Goal: Information Seeking & Learning: Learn about a topic

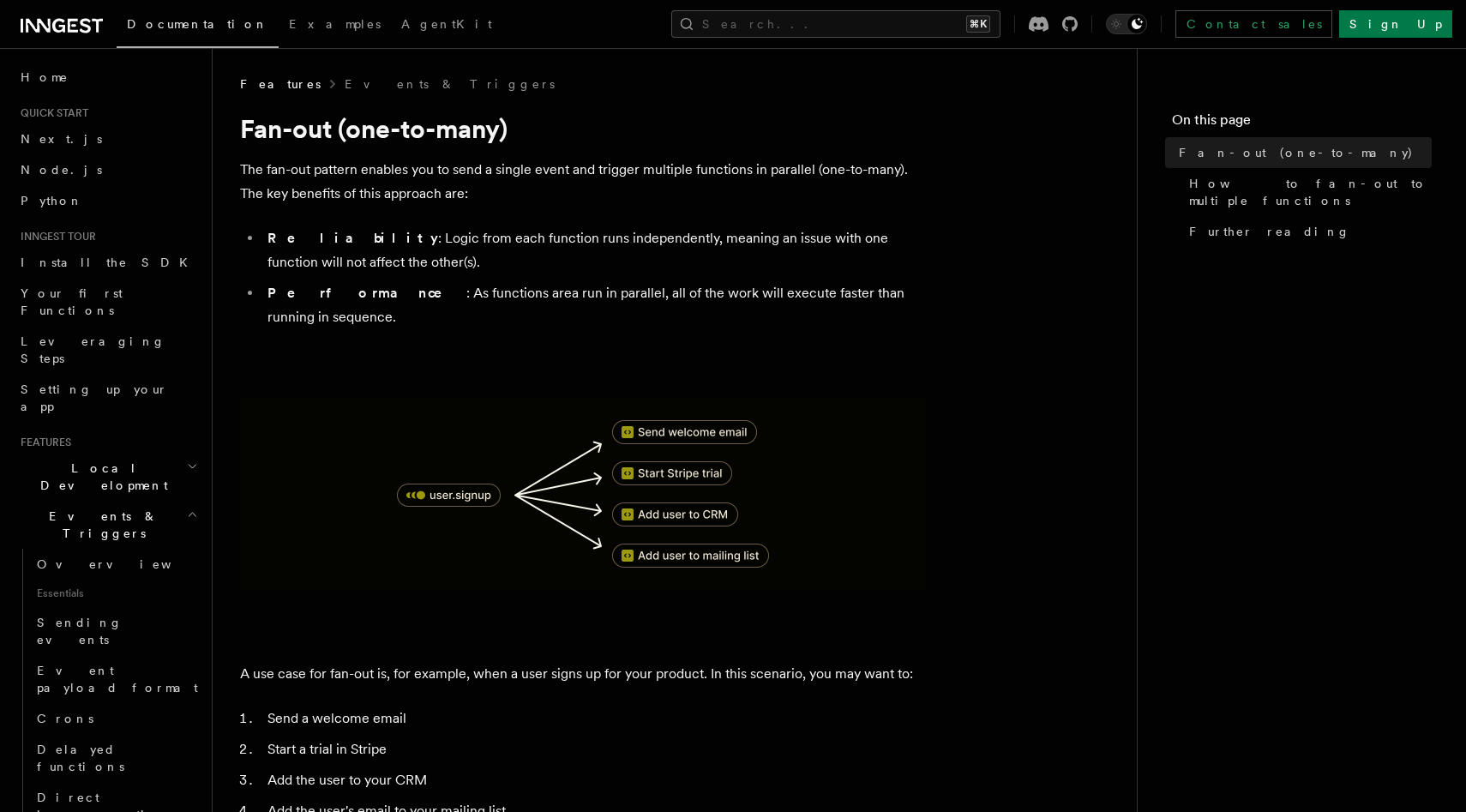
click at [399, 179] on p "The fan-out pattern enables you to send a single event and trigger multiple fun…" at bounding box center [583, 182] width 686 height 48
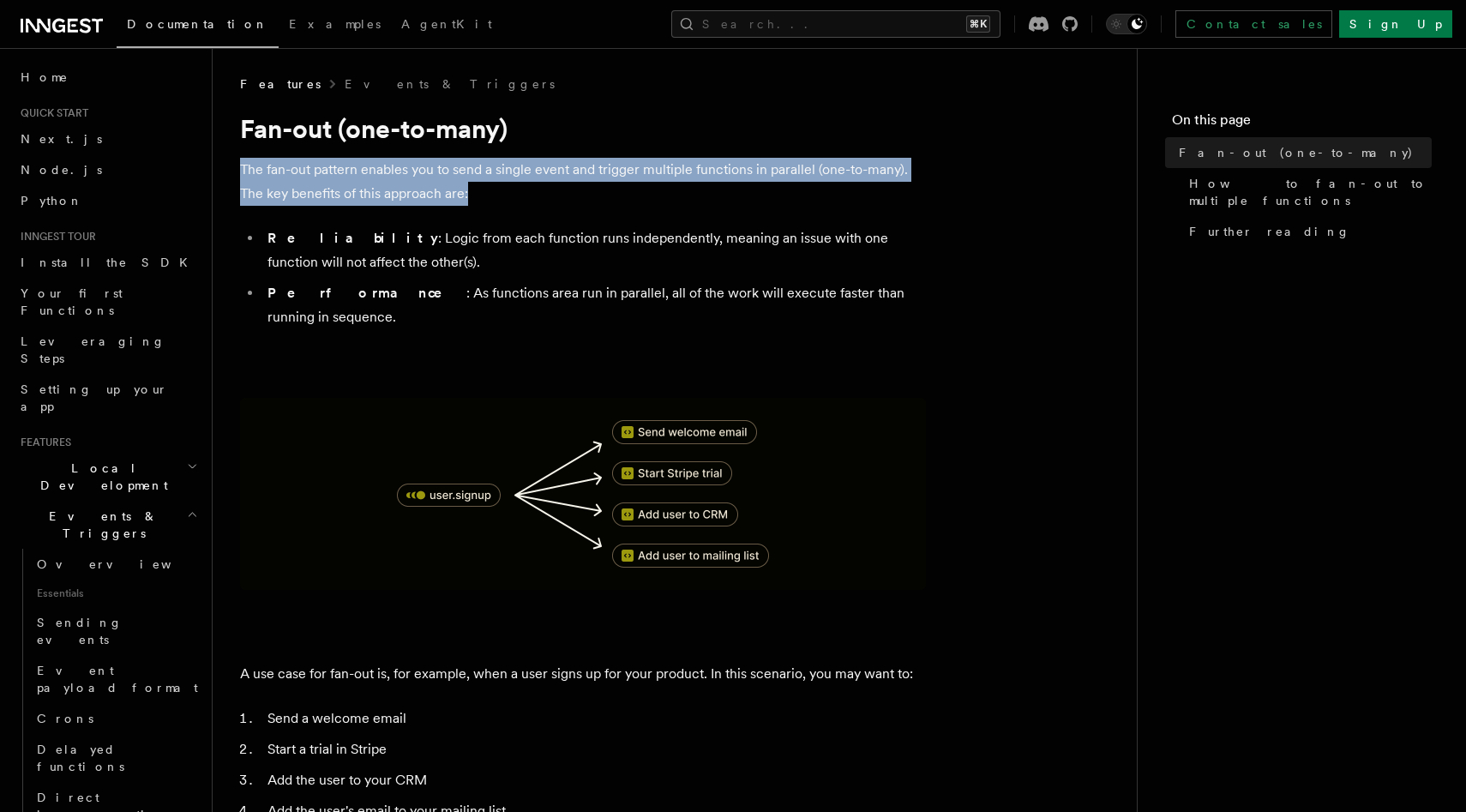
click at [399, 179] on p "The fan-out pattern enables you to send a single event and trigger multiple fun…" at bounding box center [583, 182] width 686 height 48
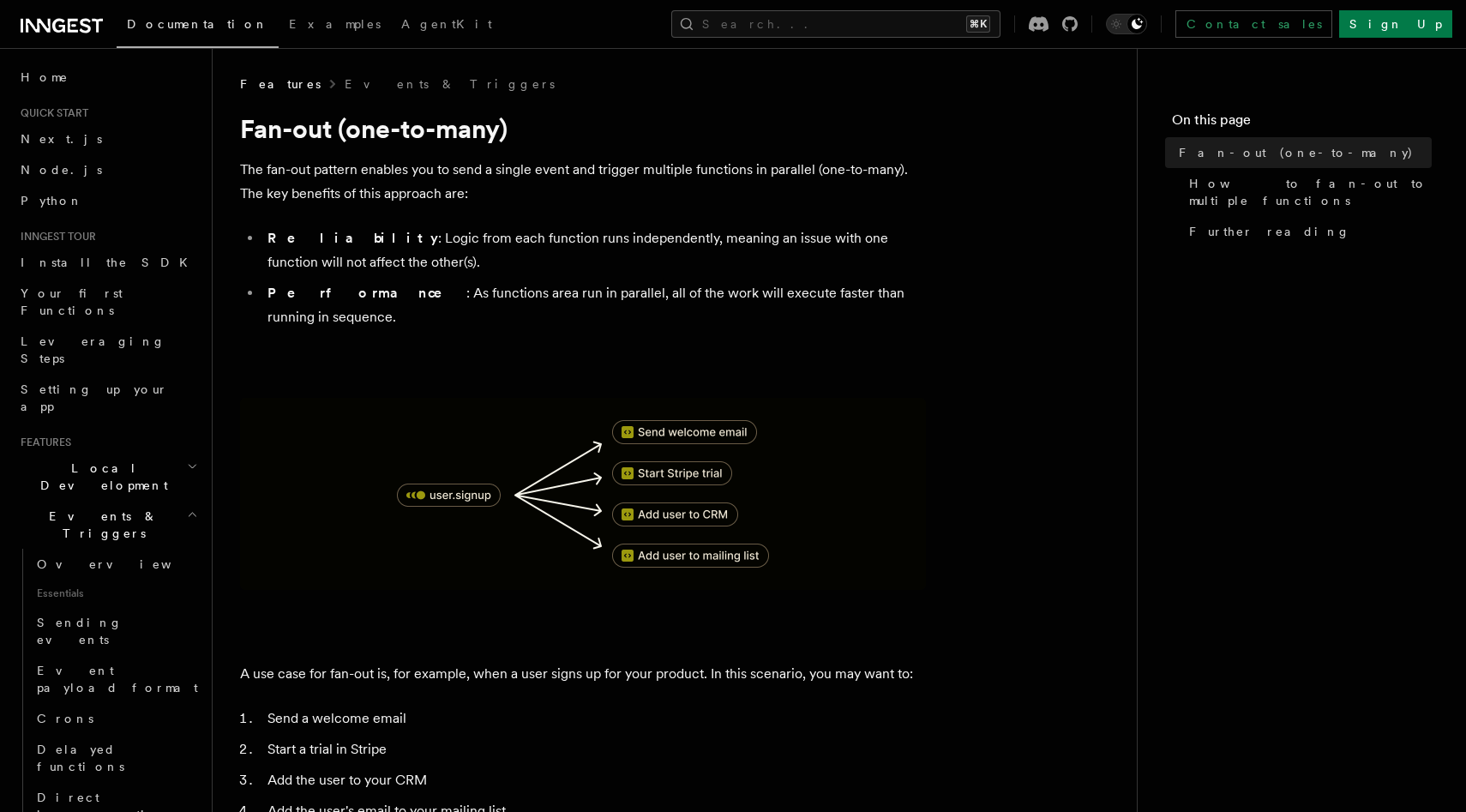
click at [391, 237] on li "Reliability : Logic from each function runs independently, meaning an issue wit…" at bounding box center [595, 250] width 664 height 48
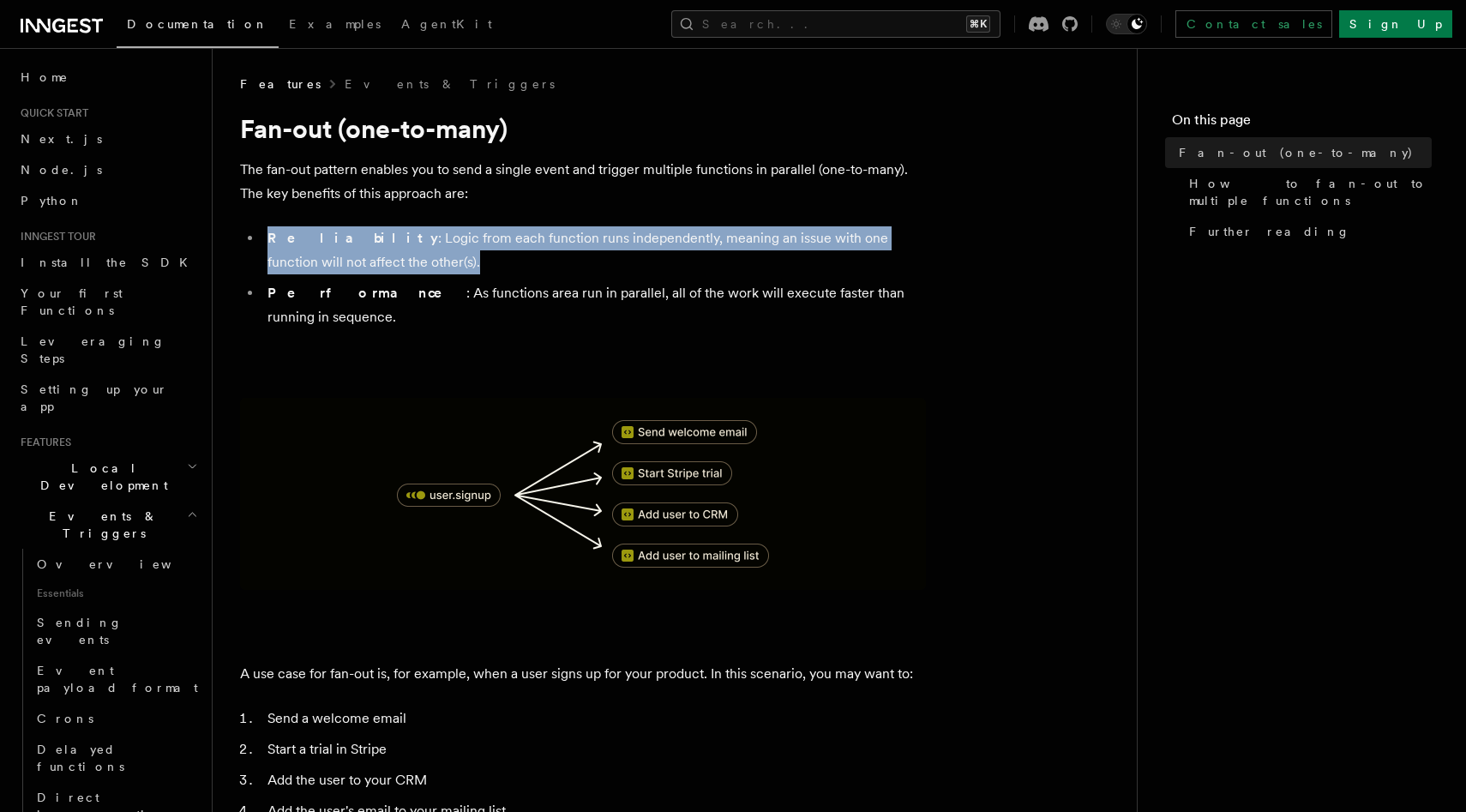
click at [391, 237] on li "Reliability : Logic from each function runs independently, meaning an issue wit…" at bounding box center [595, 250] width 664 height 48
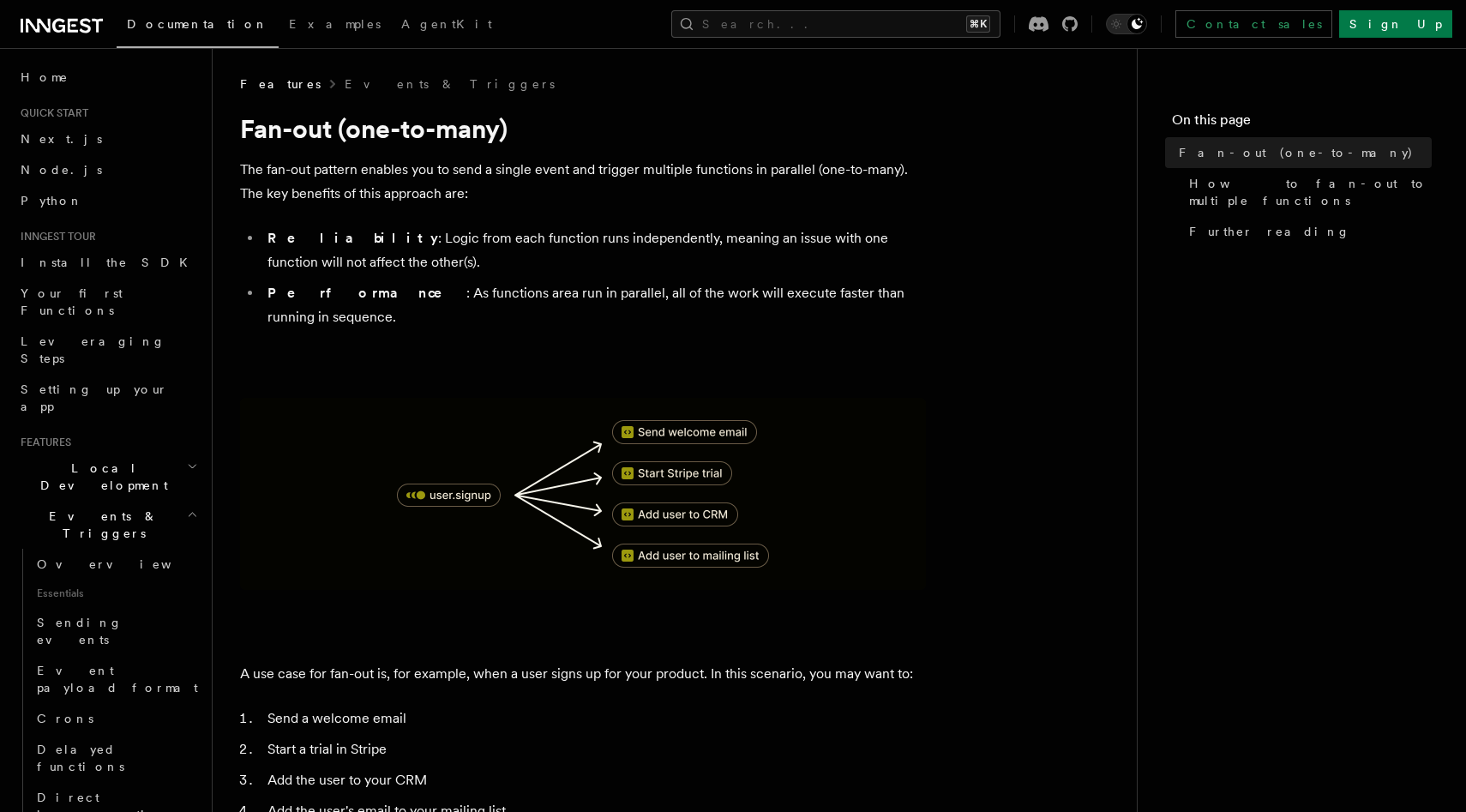
click at [393, 282] on li "Performance : As functions area run in parallel, all of the work will execute f…" at bounding box center [595, 305] width 664 height 48
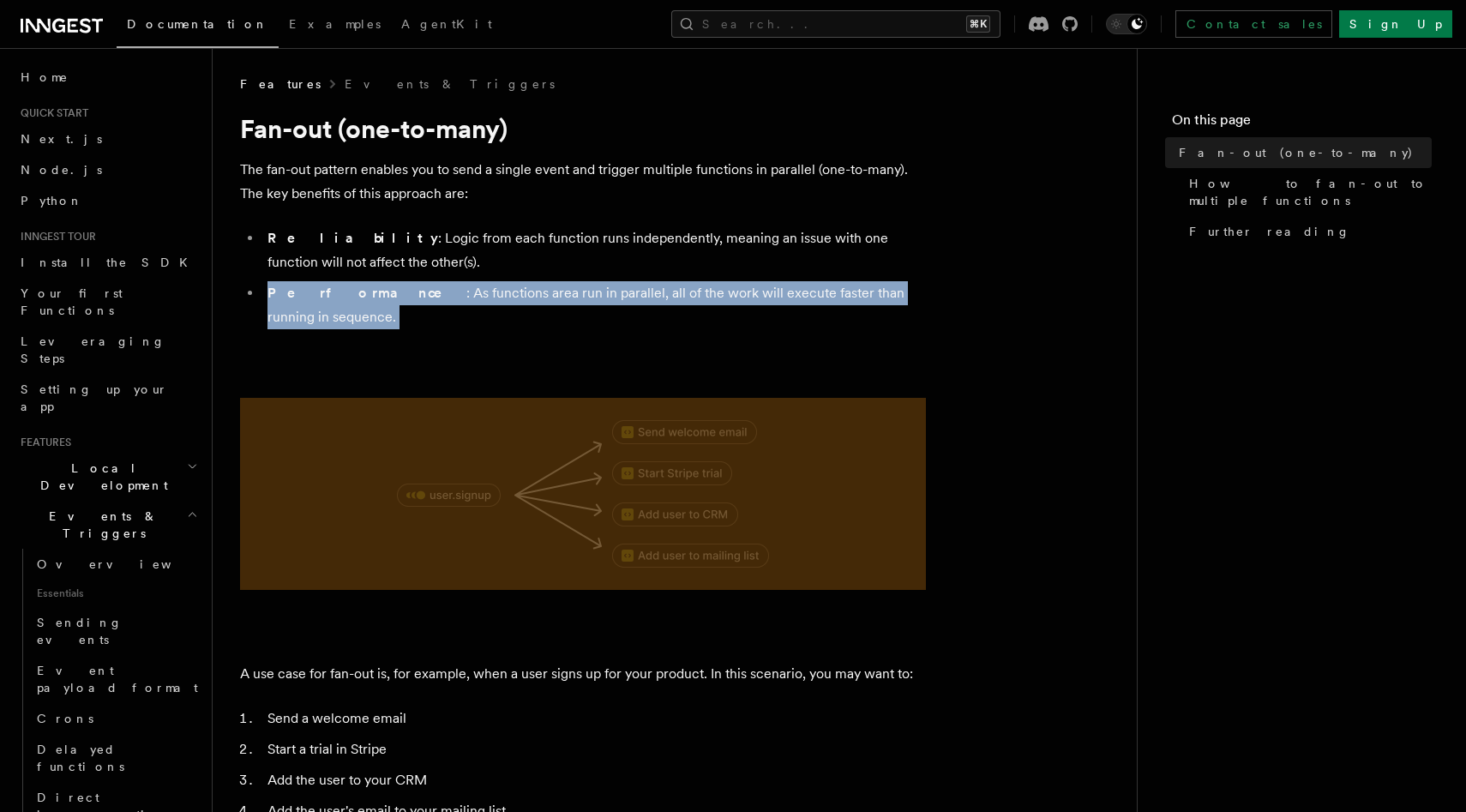
click at [393, 282] on li "Performance : As functions area run in parallel, all of the work will execute f…" at bounding box center [595, 305] width 664 height 48
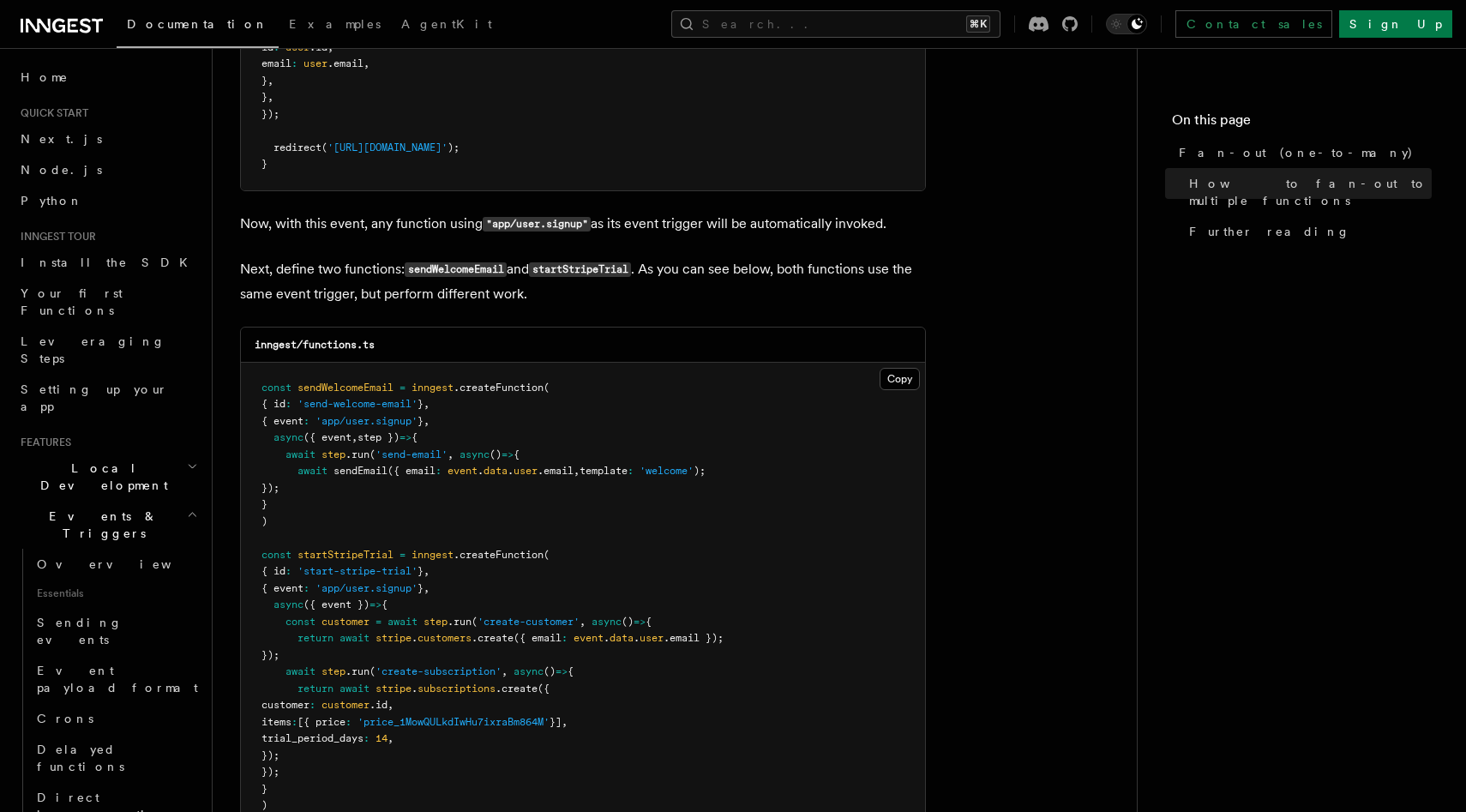
scroll to position [1389, 0]
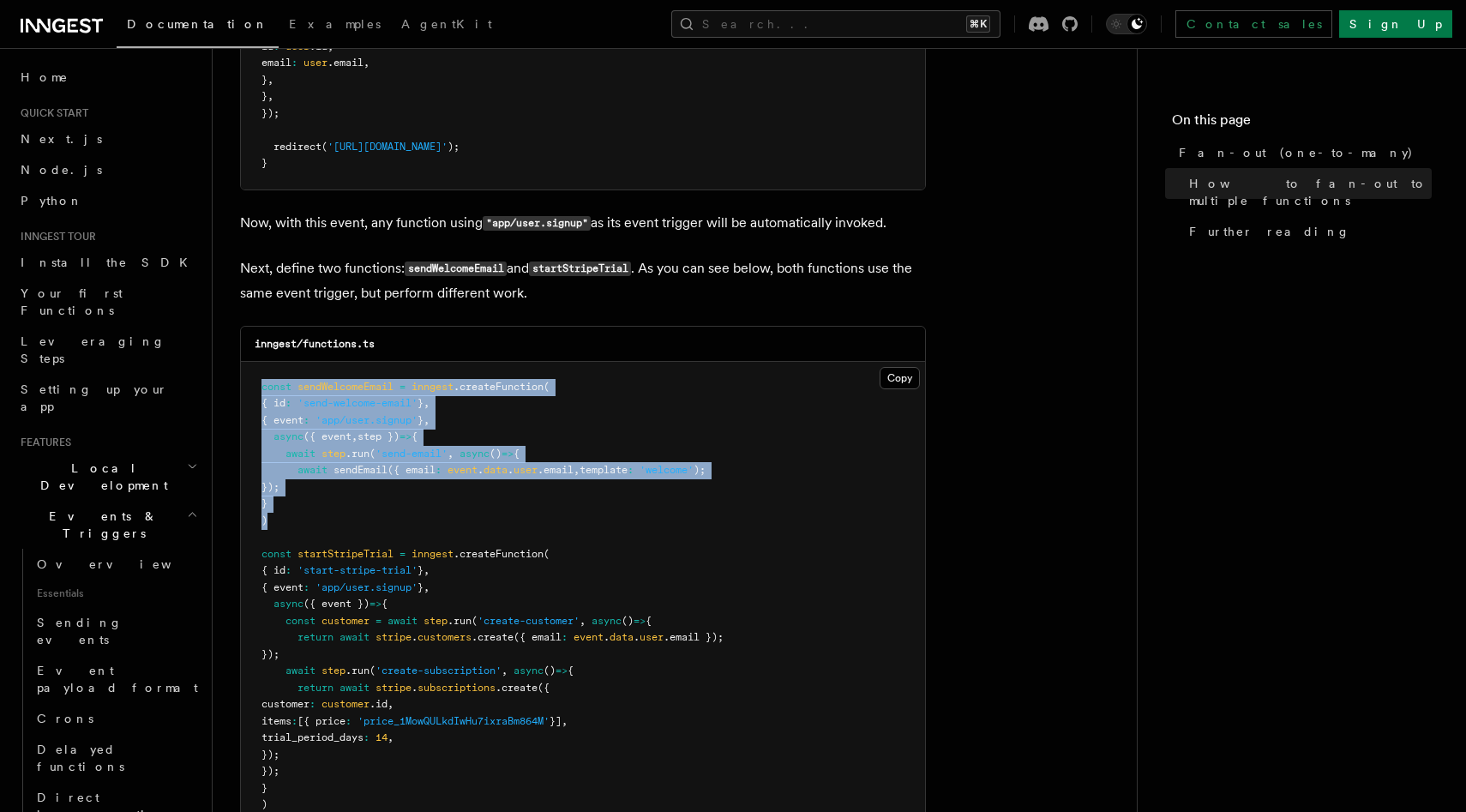
drag, startPoint x: 263, startPoint y: 366, endPoint x: 285, endPoint y: 492, distance: 127.9
click at [285, 492] on pre "const sendWelcomeEmail = inngest .createFunction ( { id : 'send-welcome-email' …" at bounding box center [583, 595] width 685 height 469
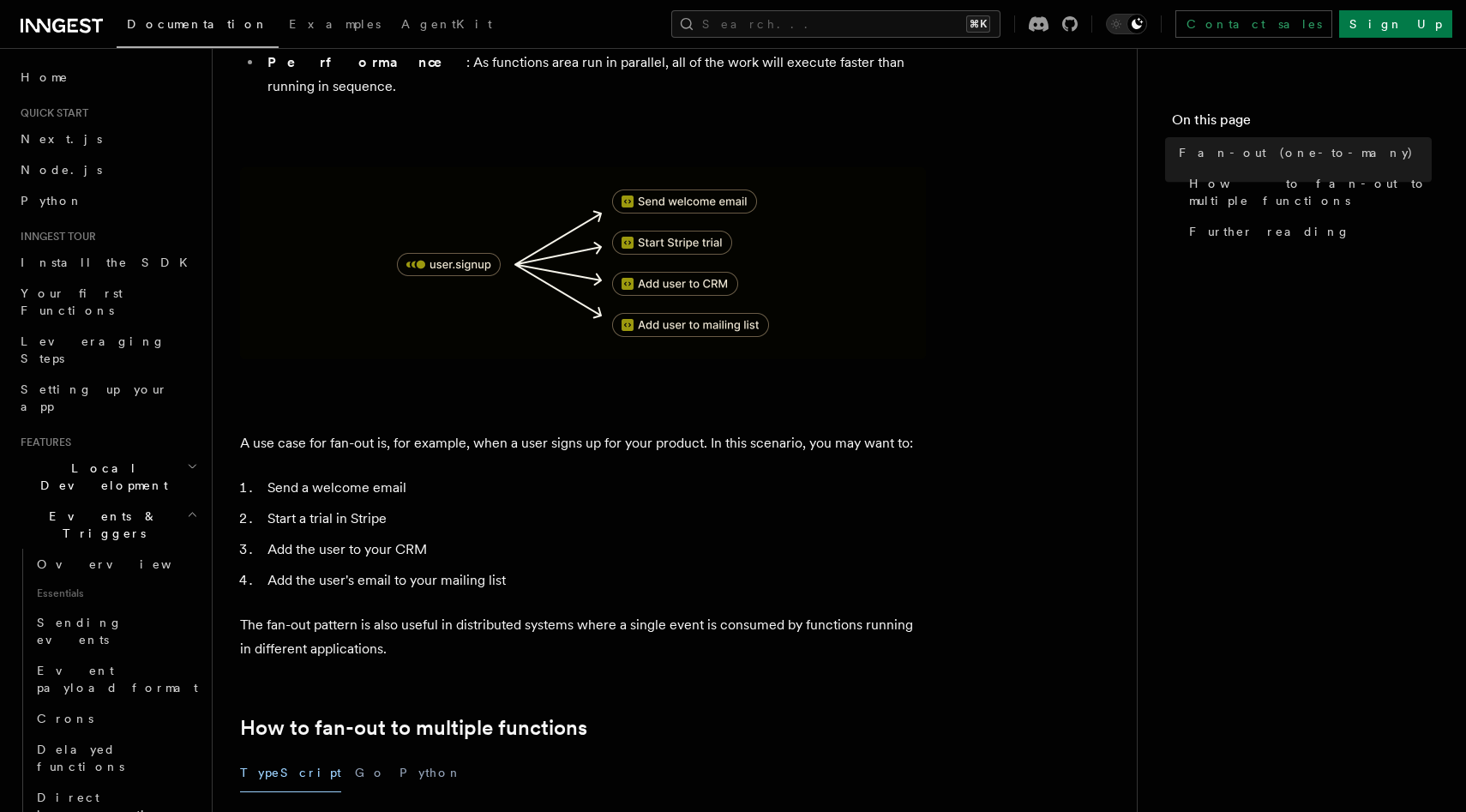
scroll to position [363, 0]
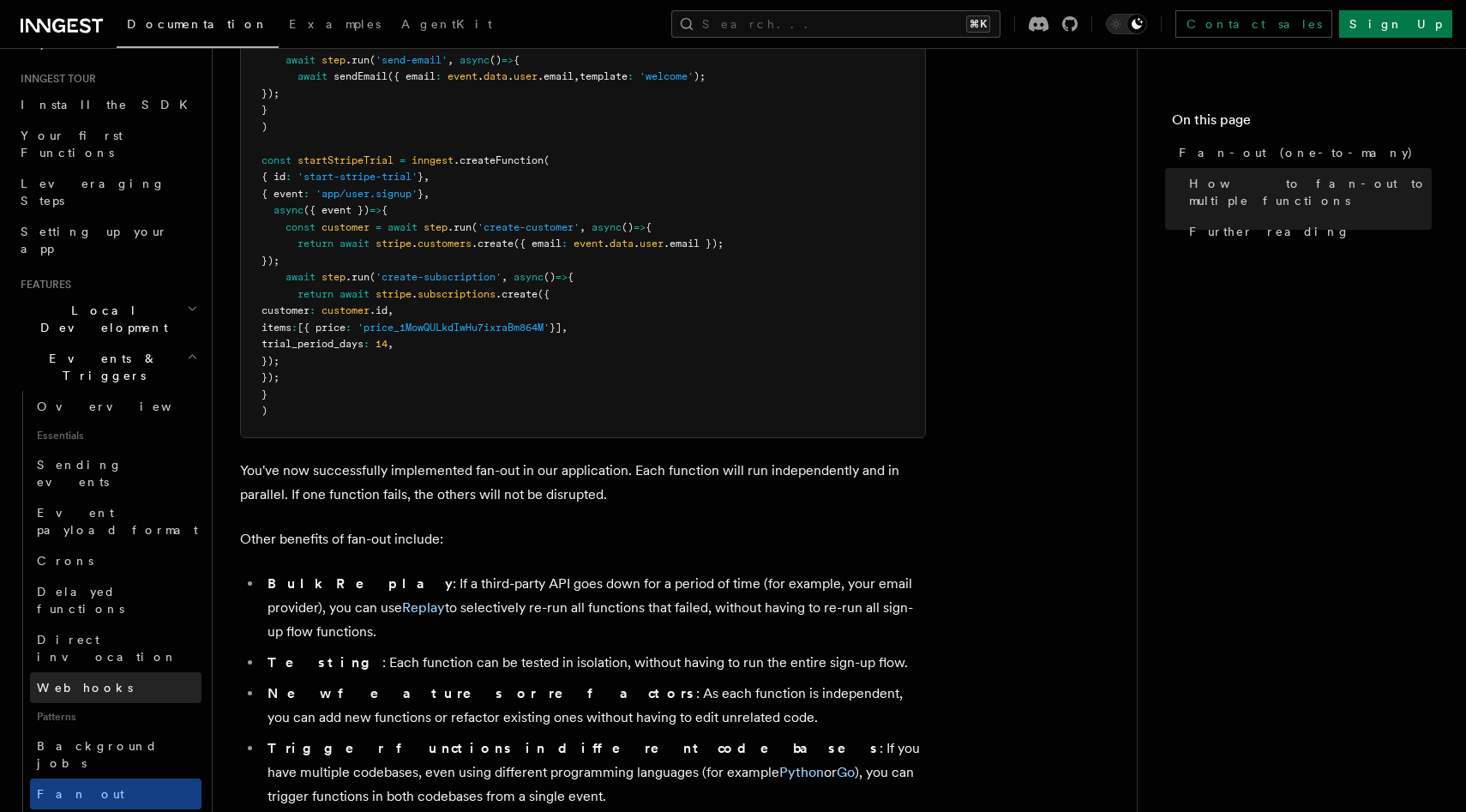
scroll to position [165, 0]
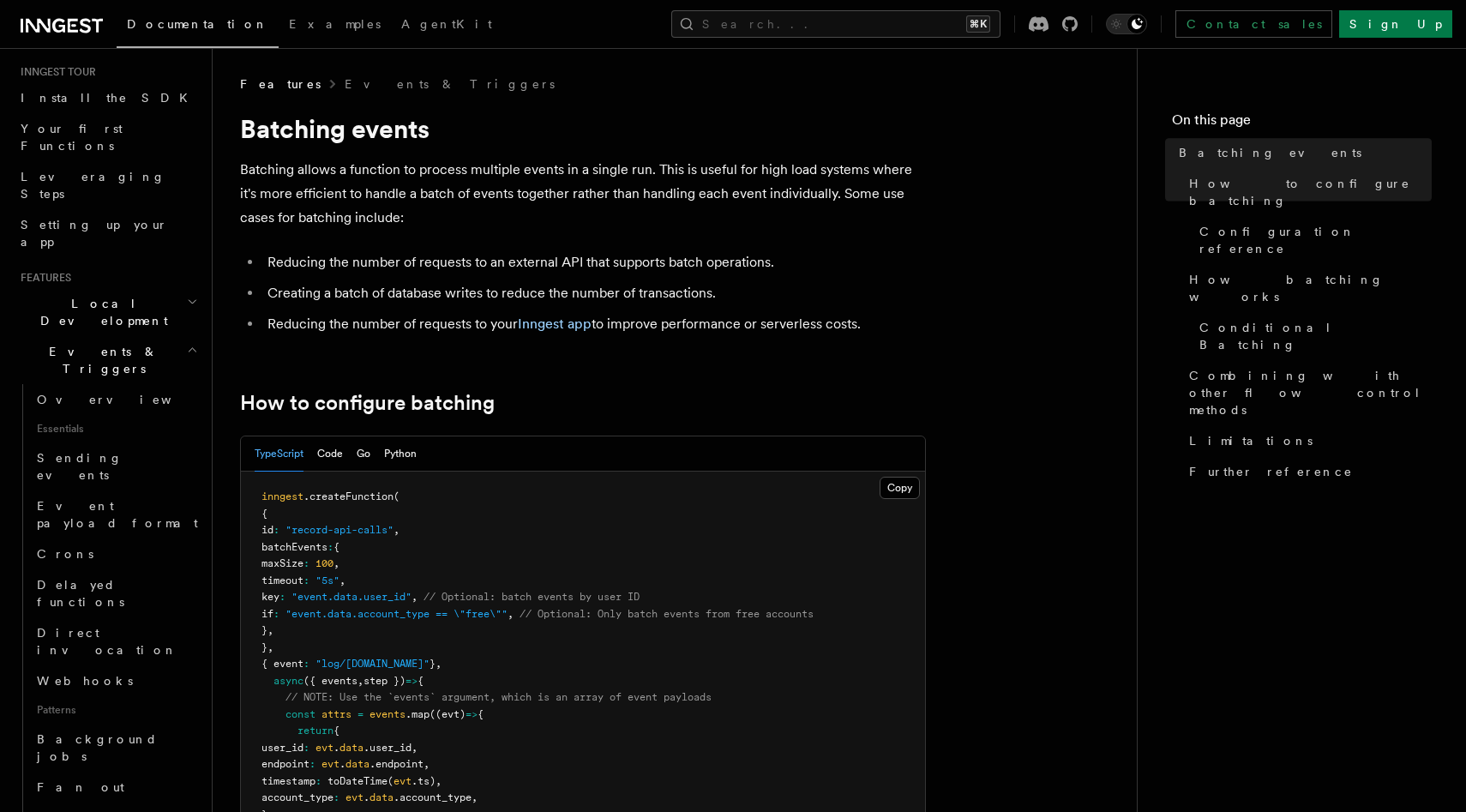
scroll to position [727, 0]
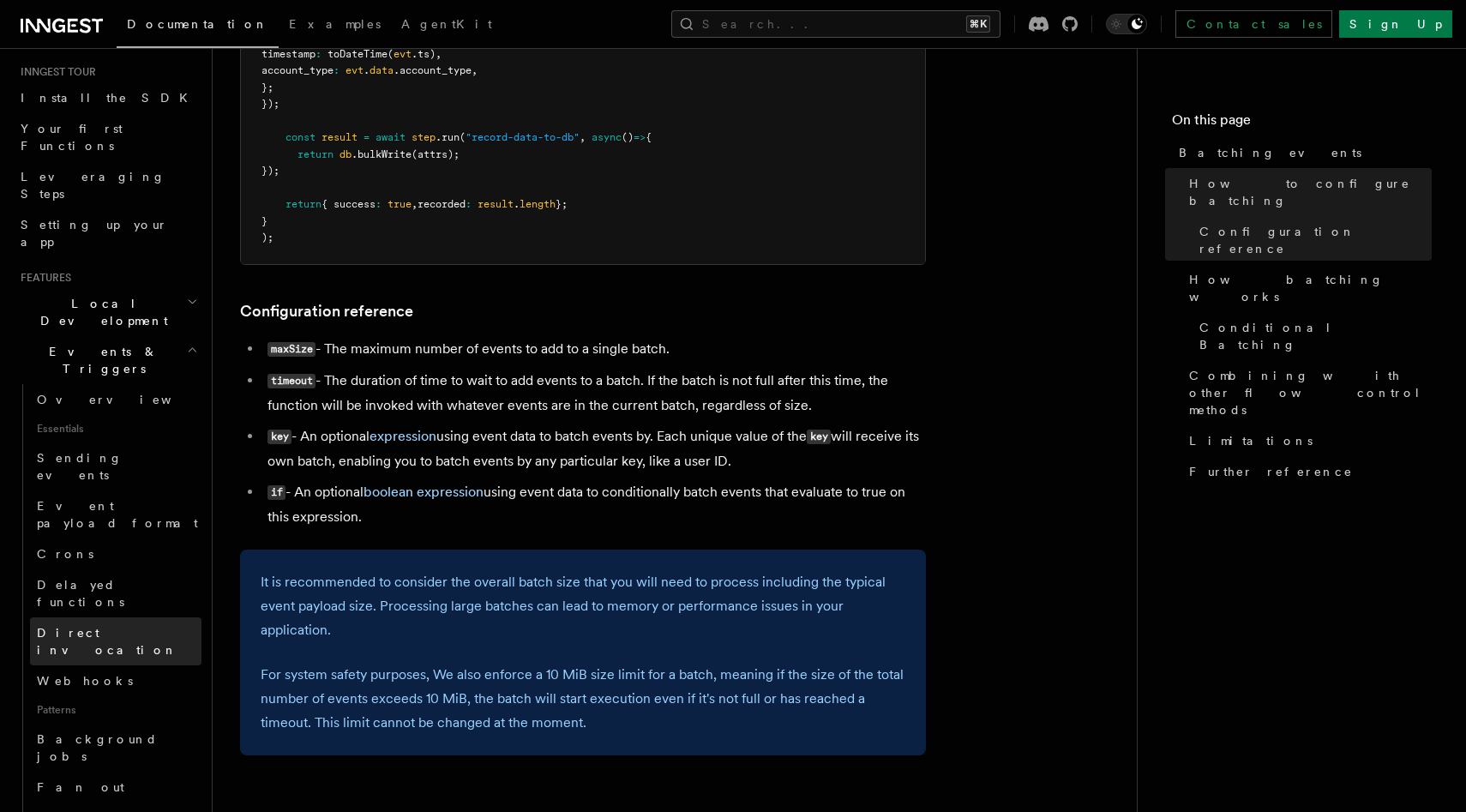
click at [112, 626] on span "Direct invocation" at bounding box center [107, 641] width 141 height 31
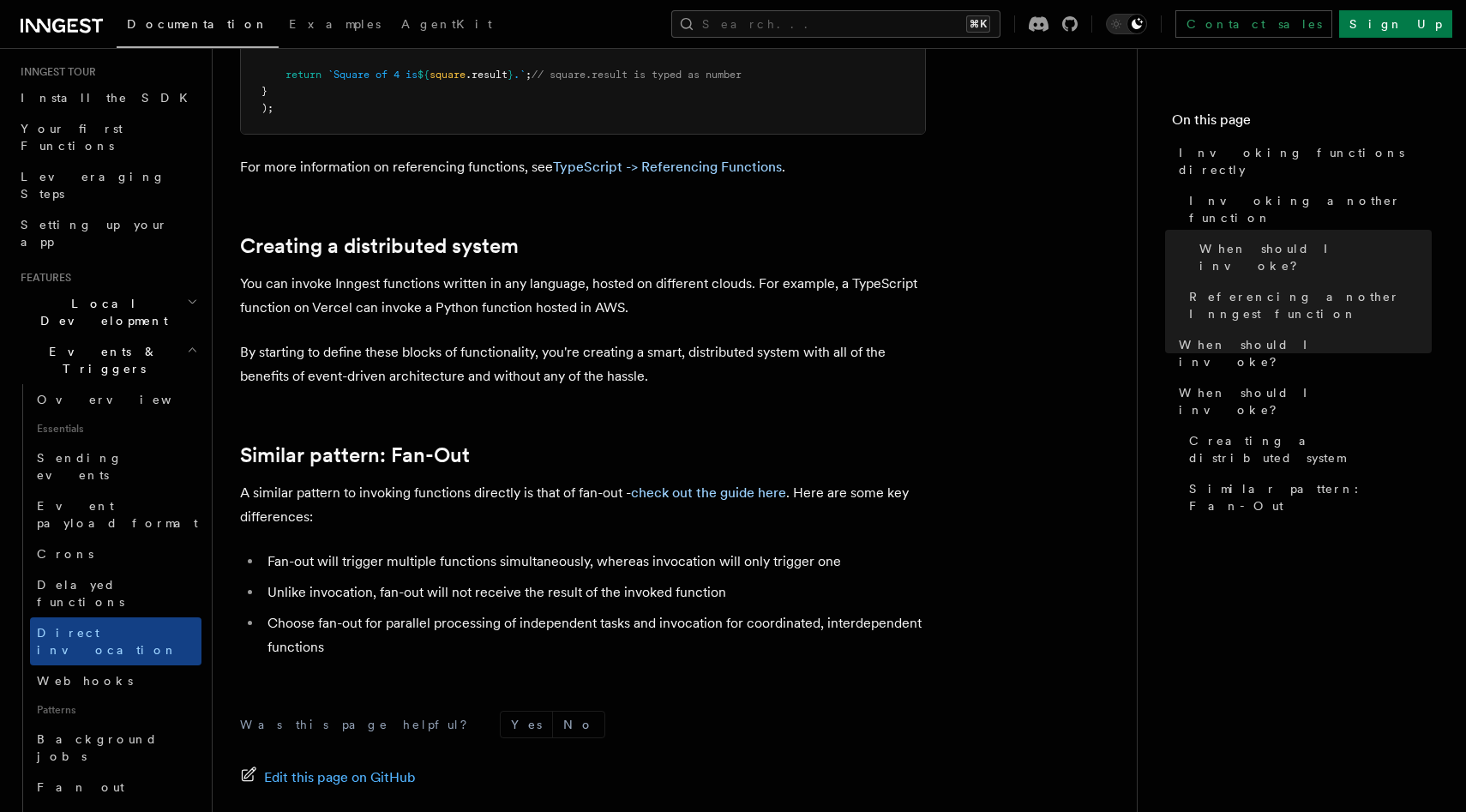
scroll to position [2175, 0]
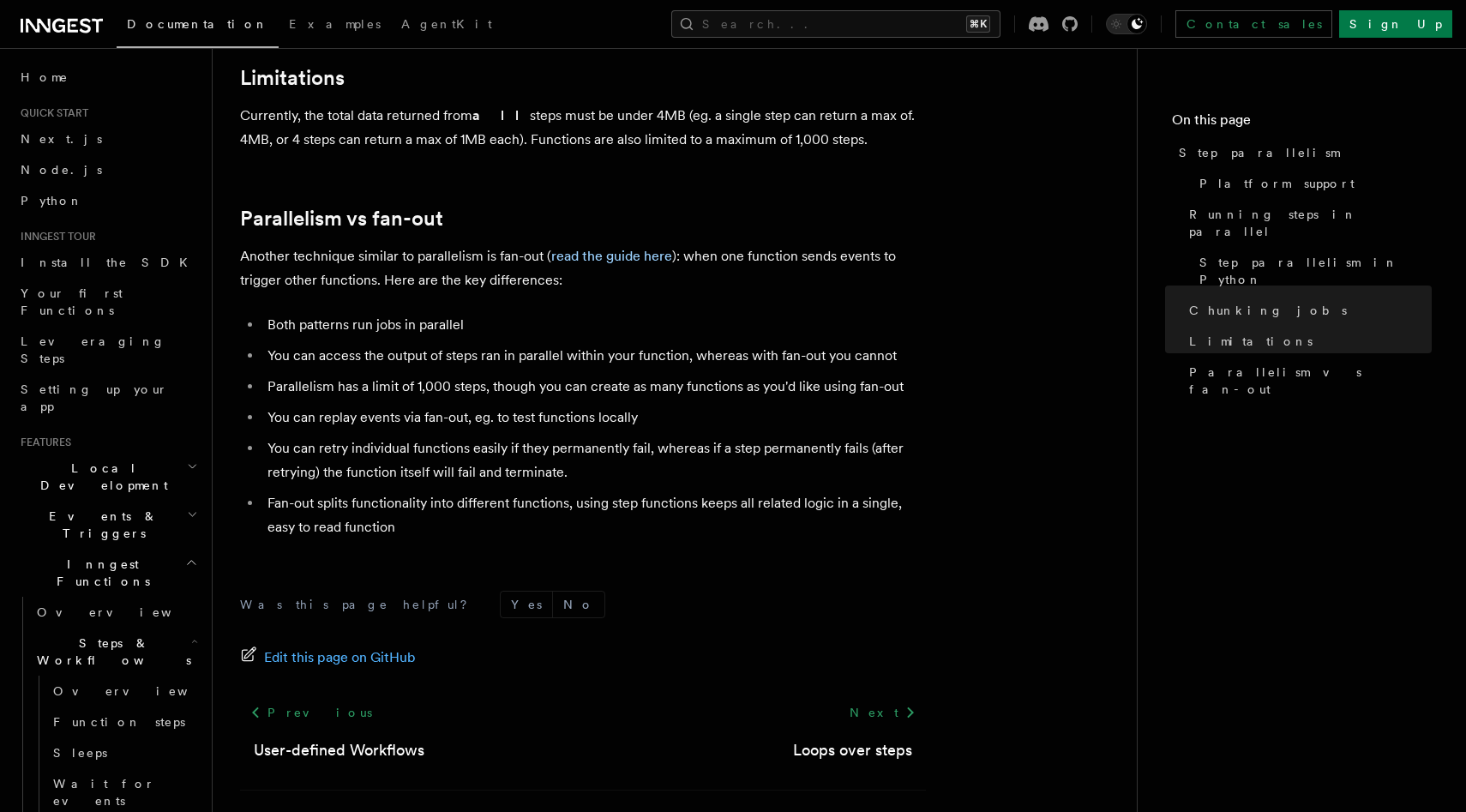
scroll to position [3029, 0]
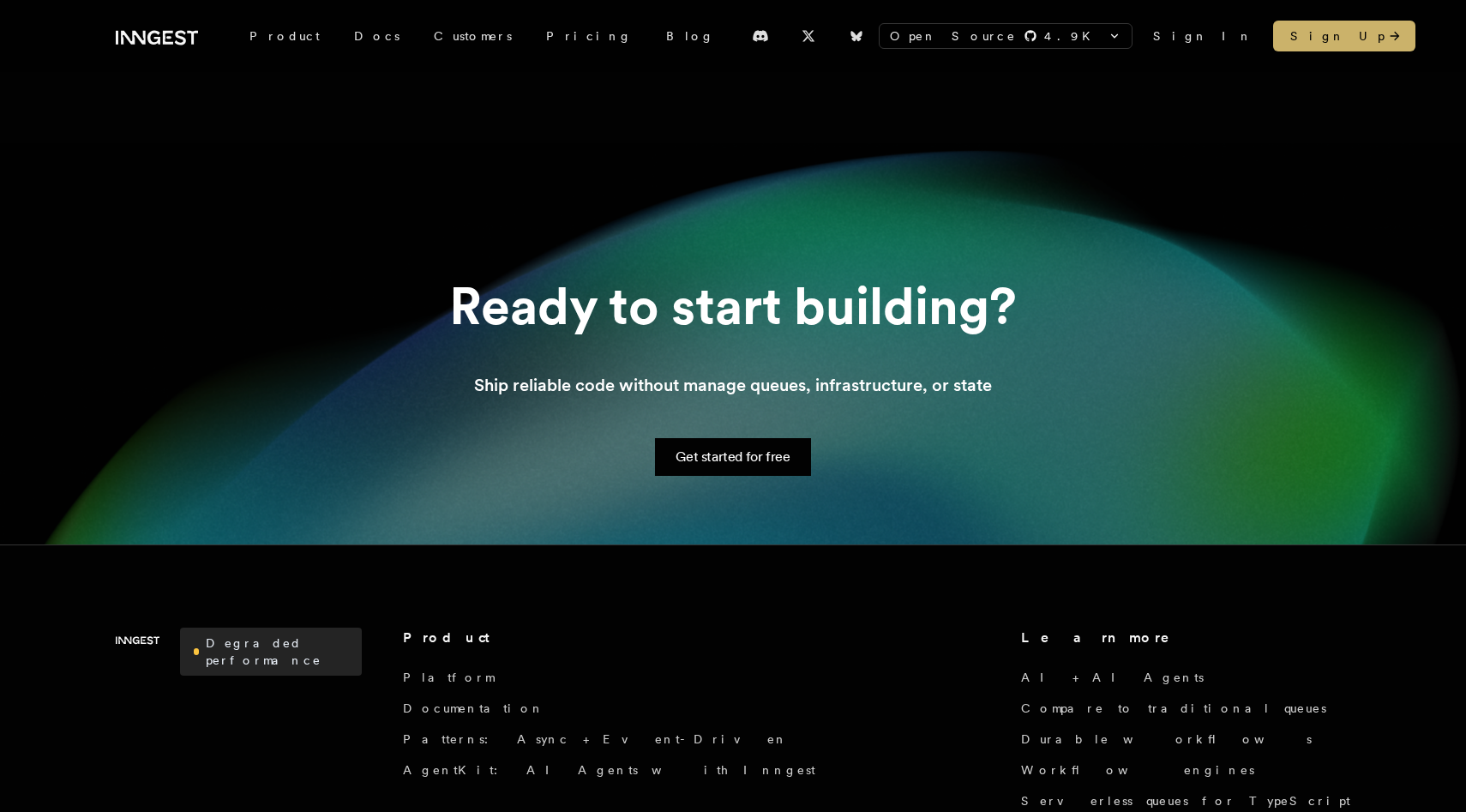
scroll to position [926, 0]
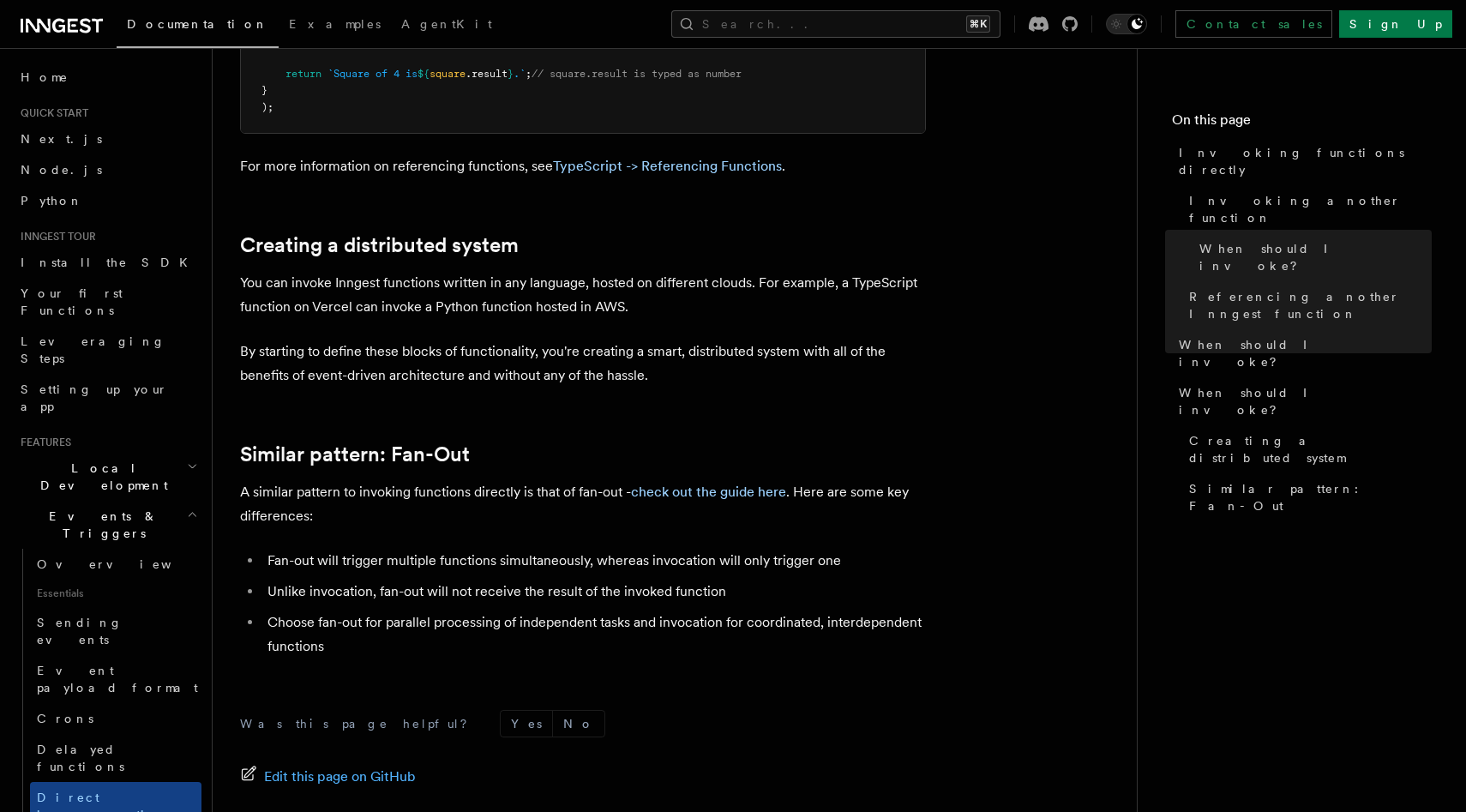
scroll to position [165, 0]
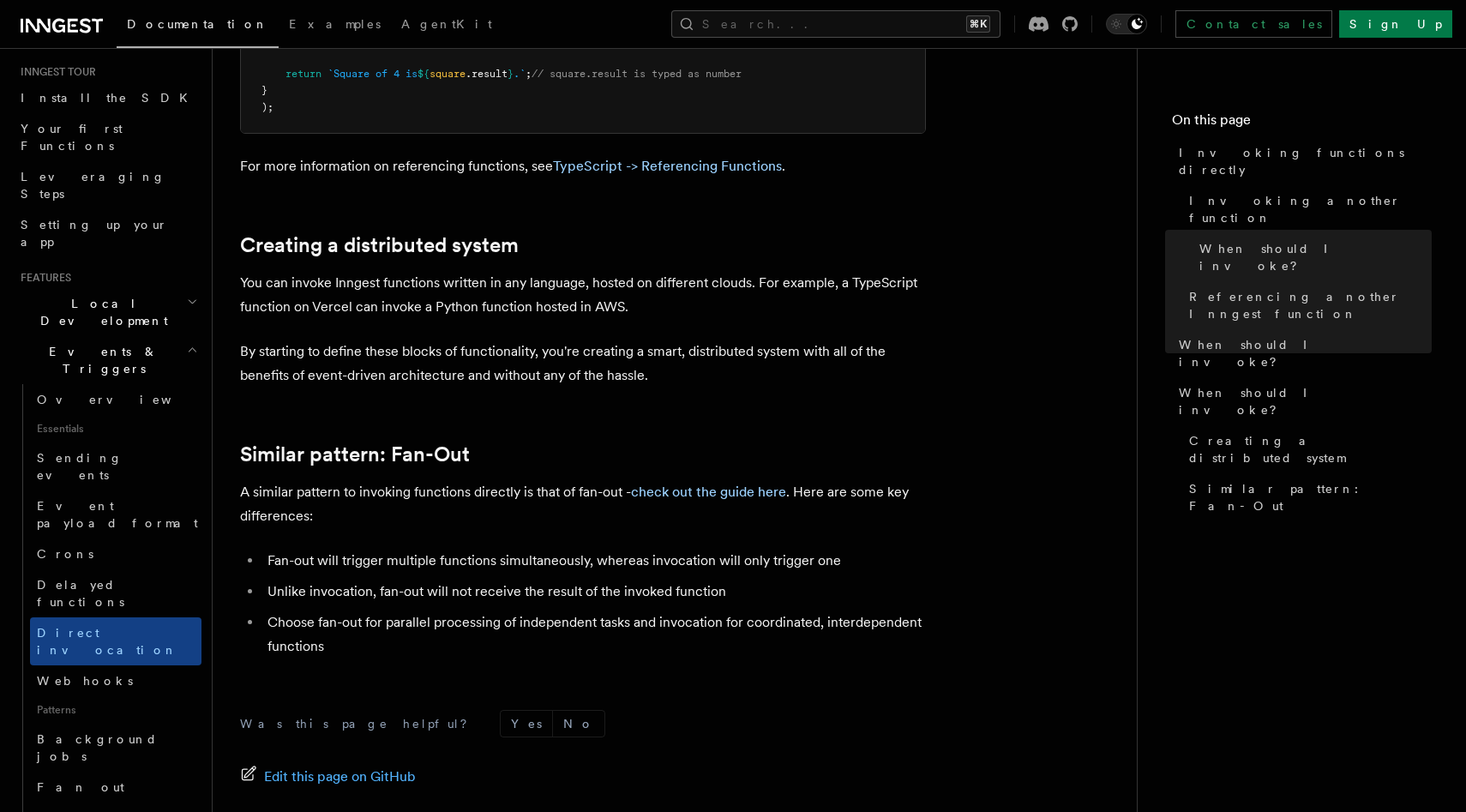
click at [313, 302] on p "You can invoke Inngest functions written in any language, hosted on different c…" at bounding box center [583, 294] width 686 height 48
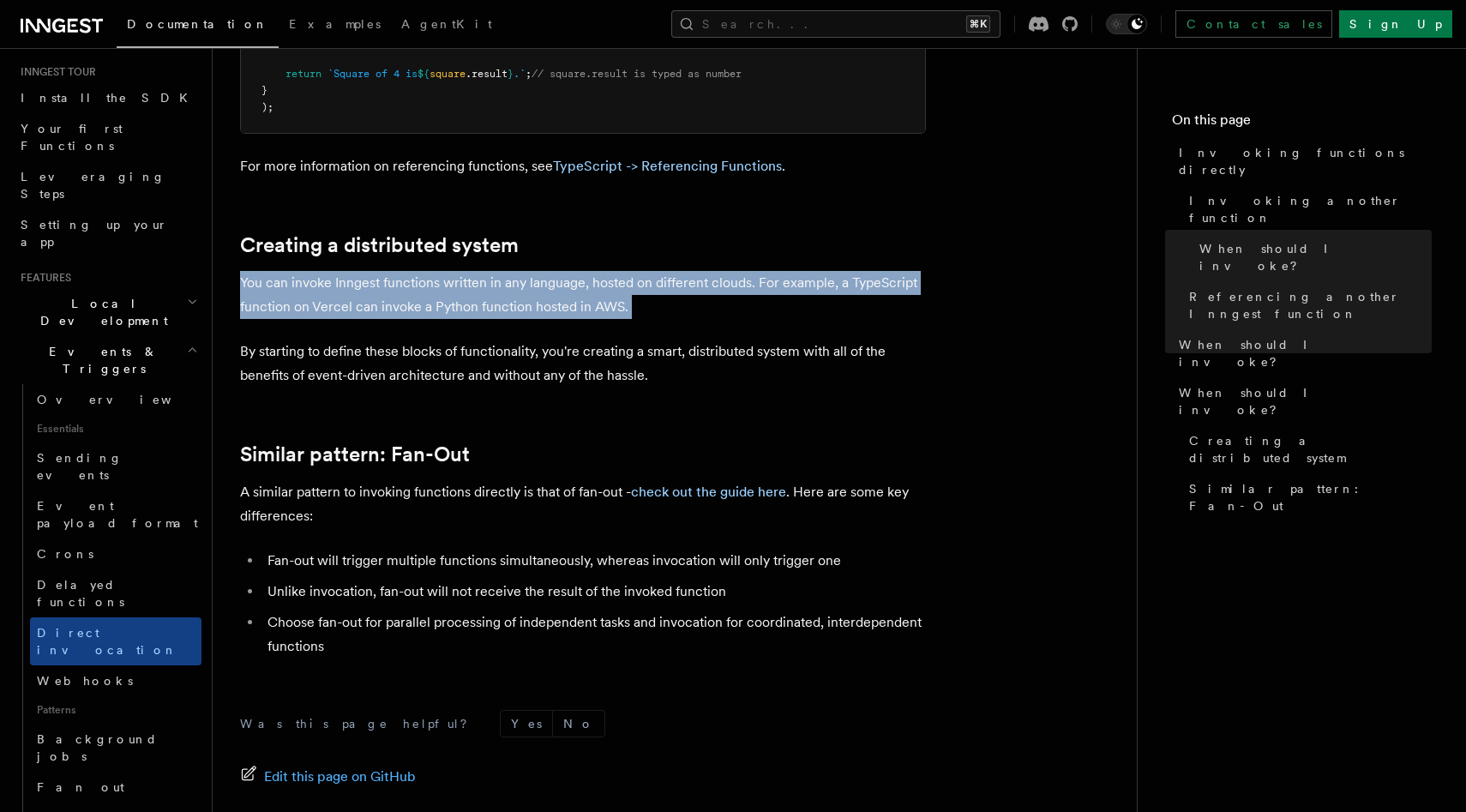
click at [313, 302] on p "You can invoke Inngest functions written in any language, hosted on different c…" at bounding box center [583, 294] width 686 height 48
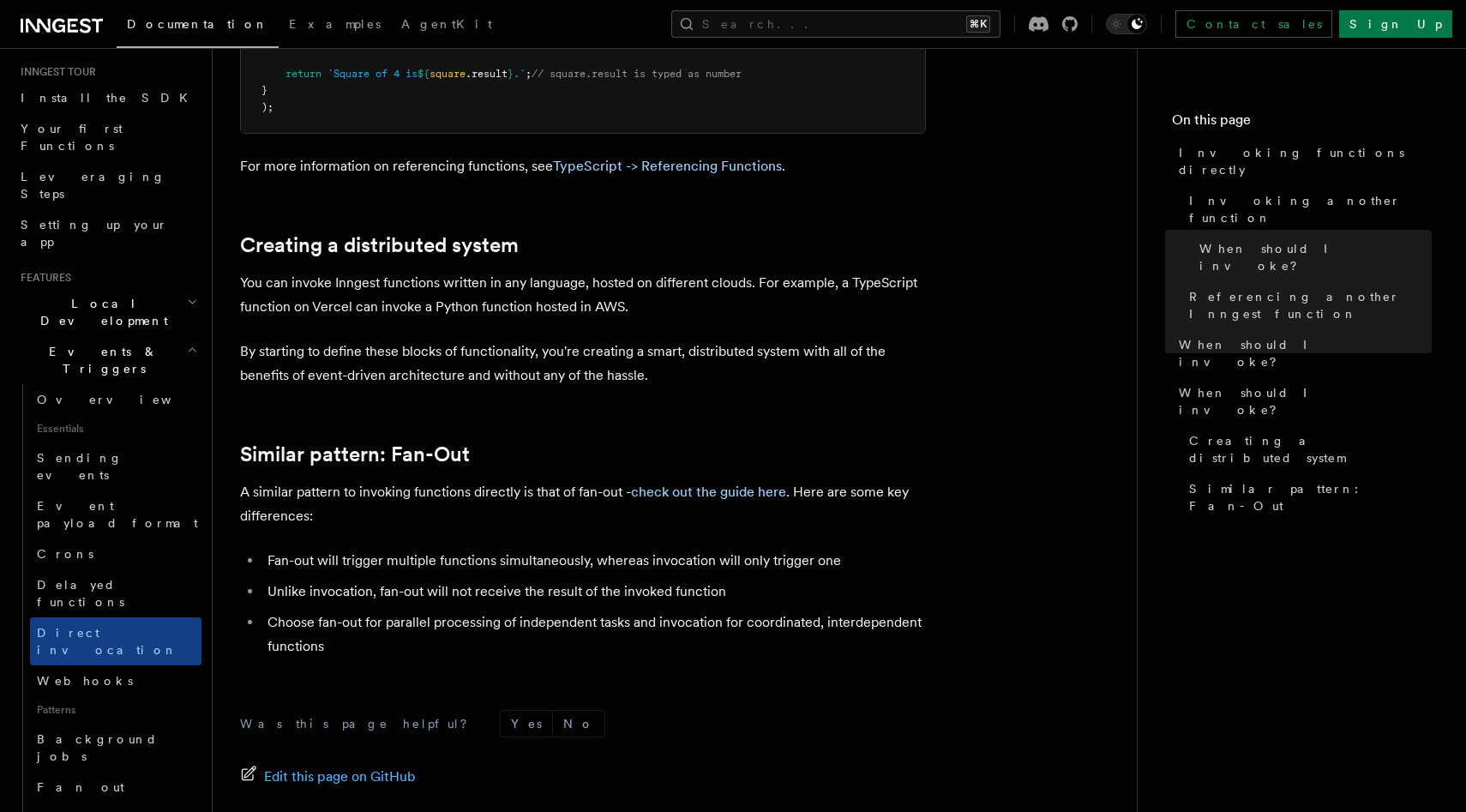
click at [505, 448] on h2 "Similar pattern: Fan-Out" at bounding box center [583, 454] width 686 height 24
